Goal: Transaction & Acquisition: Purchase product/service

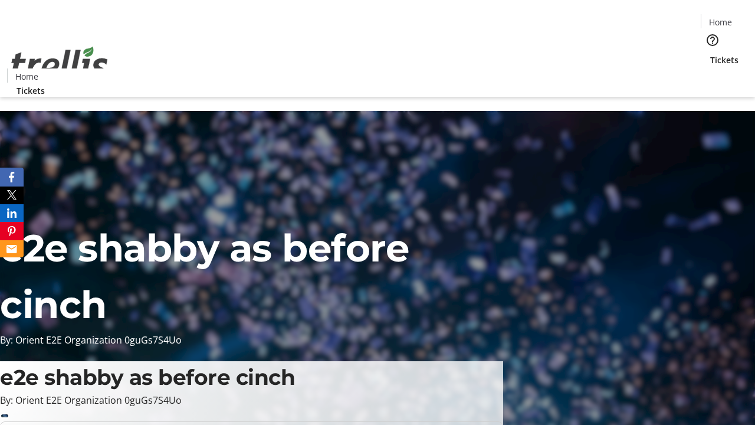
click at [710, 54] on span "Tickets" at bounding box center [724, 60] width 28 height 12
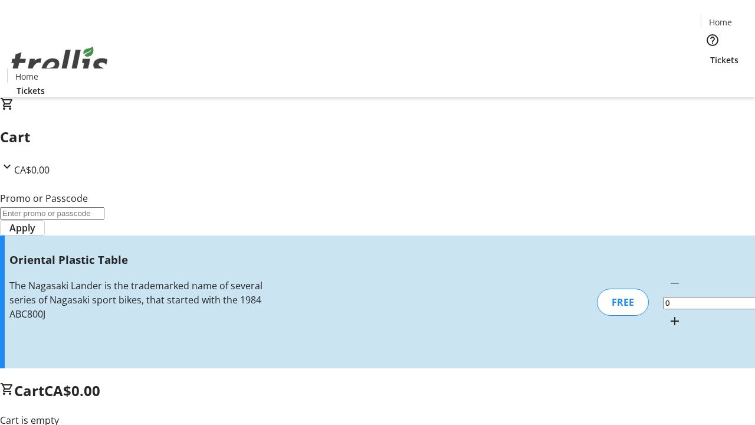
click at [668, 314] on mat-icon "Increment by one" at bounding box center [675, 321] width 14 height 14
type input "1"
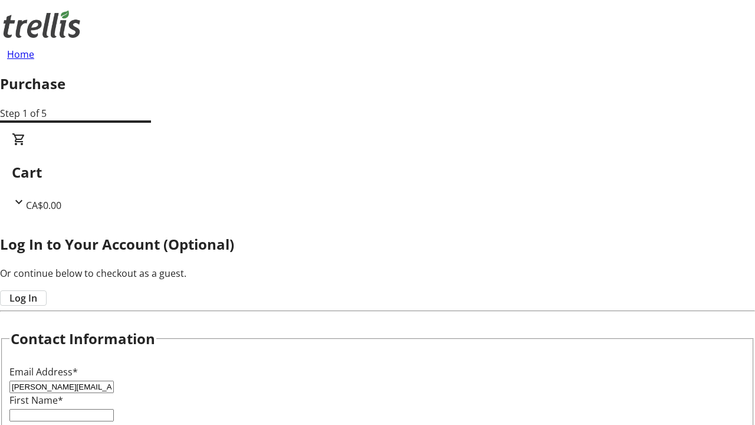
type input "[PERSON_NAME][EMAIL_ADDRESS][DOMAIN_NAME]"
type input "[PERSON_NAME]"
type input "Hills"
